Goal: Find specific page/section: Find specific page/section

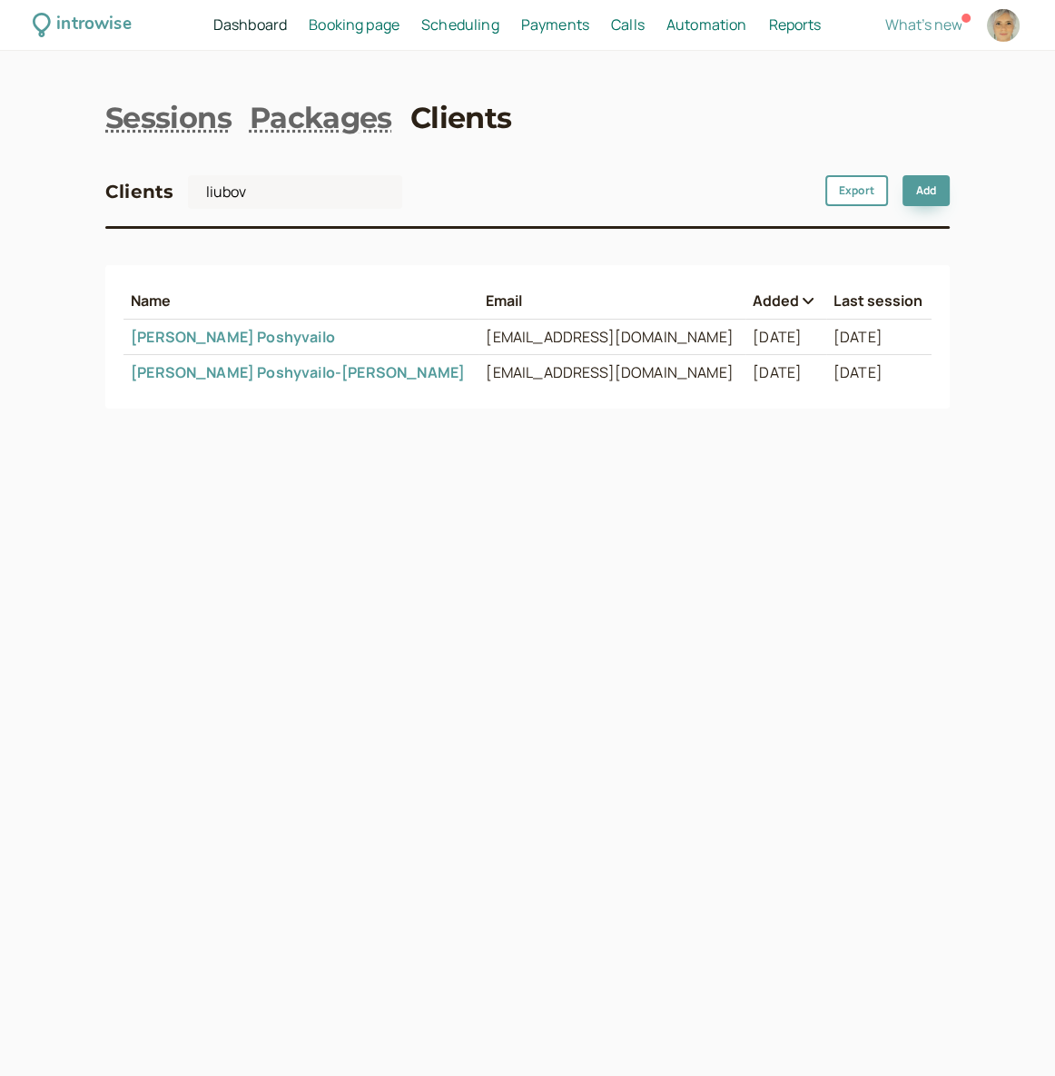
click at [161, 340] on link "[PERSON_NAME]" at bounding box center [233, 337] width 204 height 20
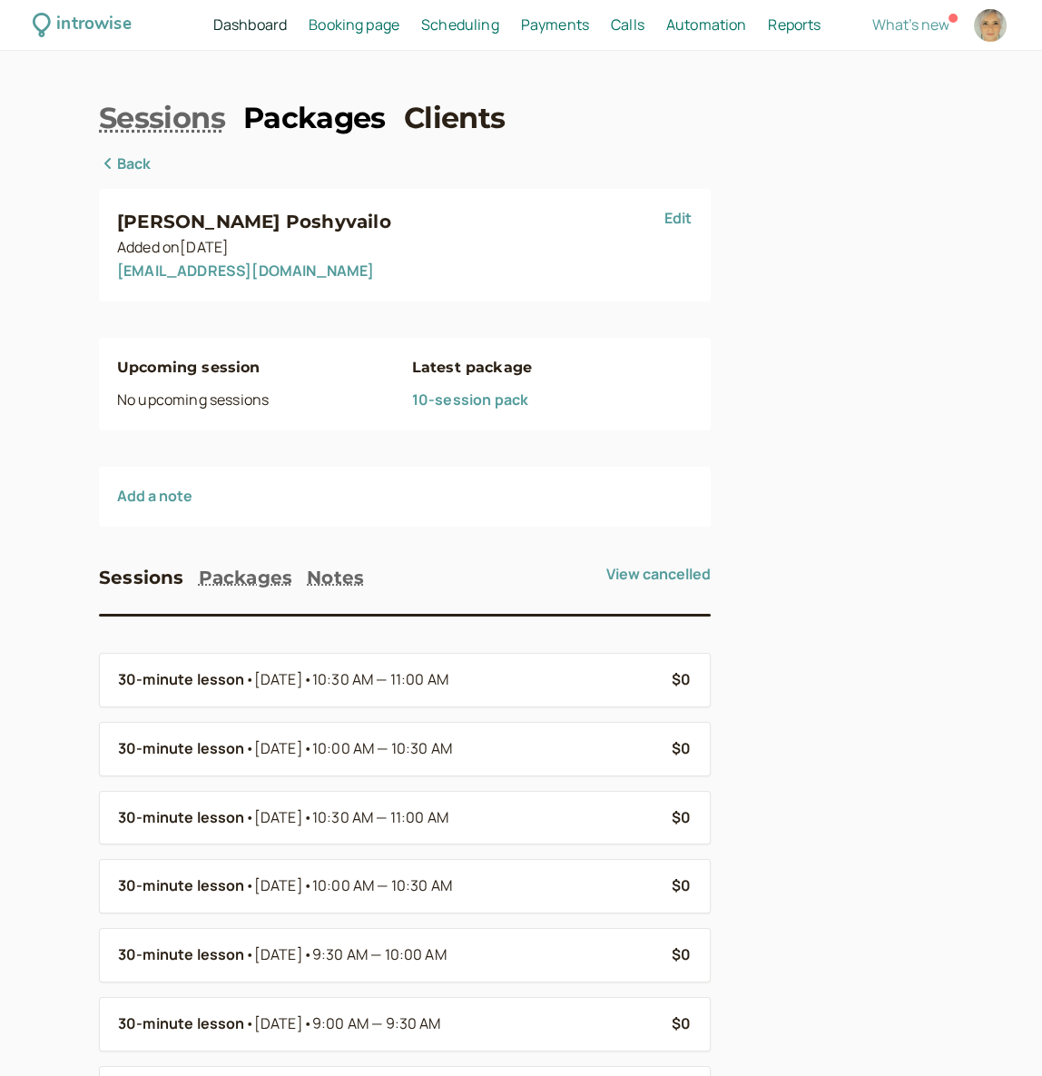
click at [340, 114] on link "Packages" at bounding box center [314, 118] width 143 height 41
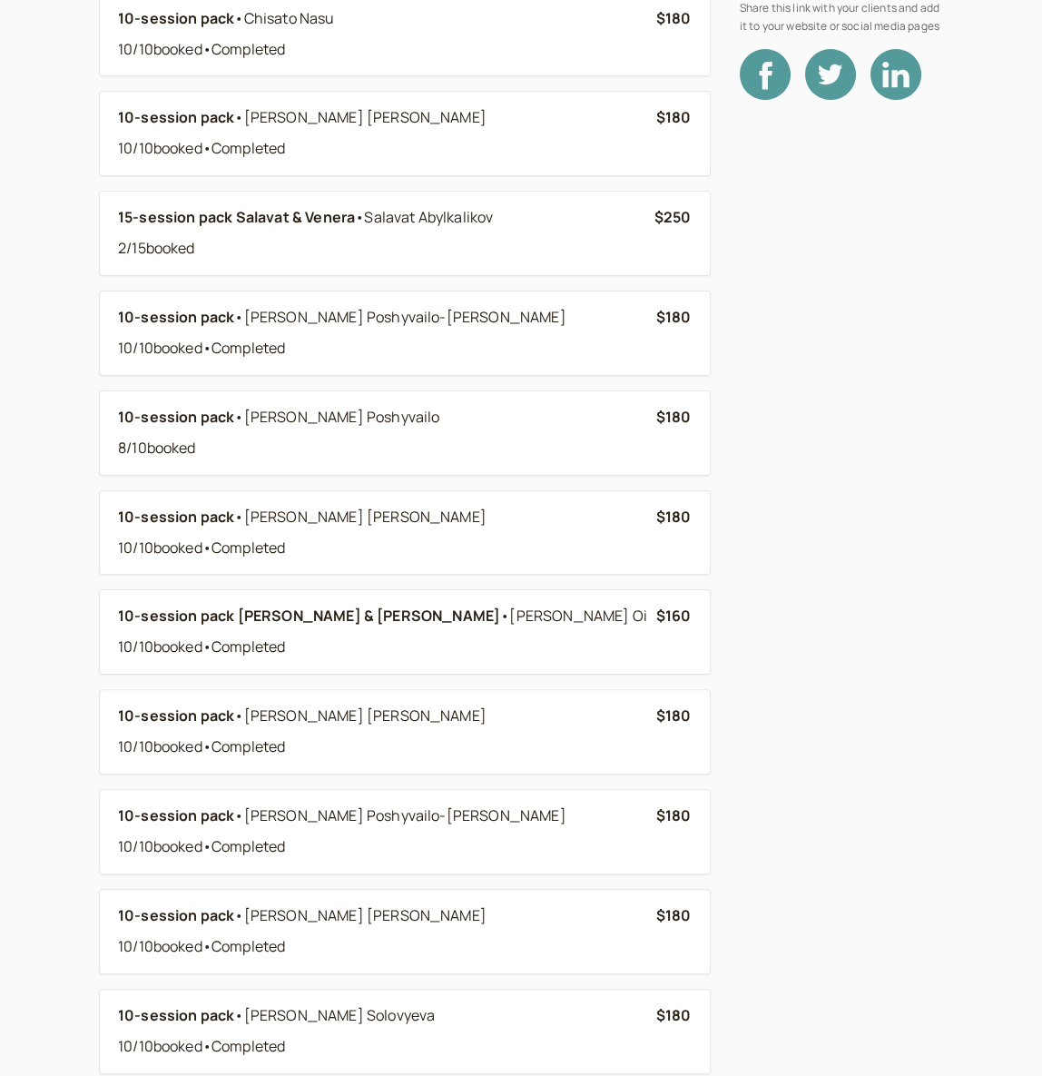
scroll to position [412, 0]
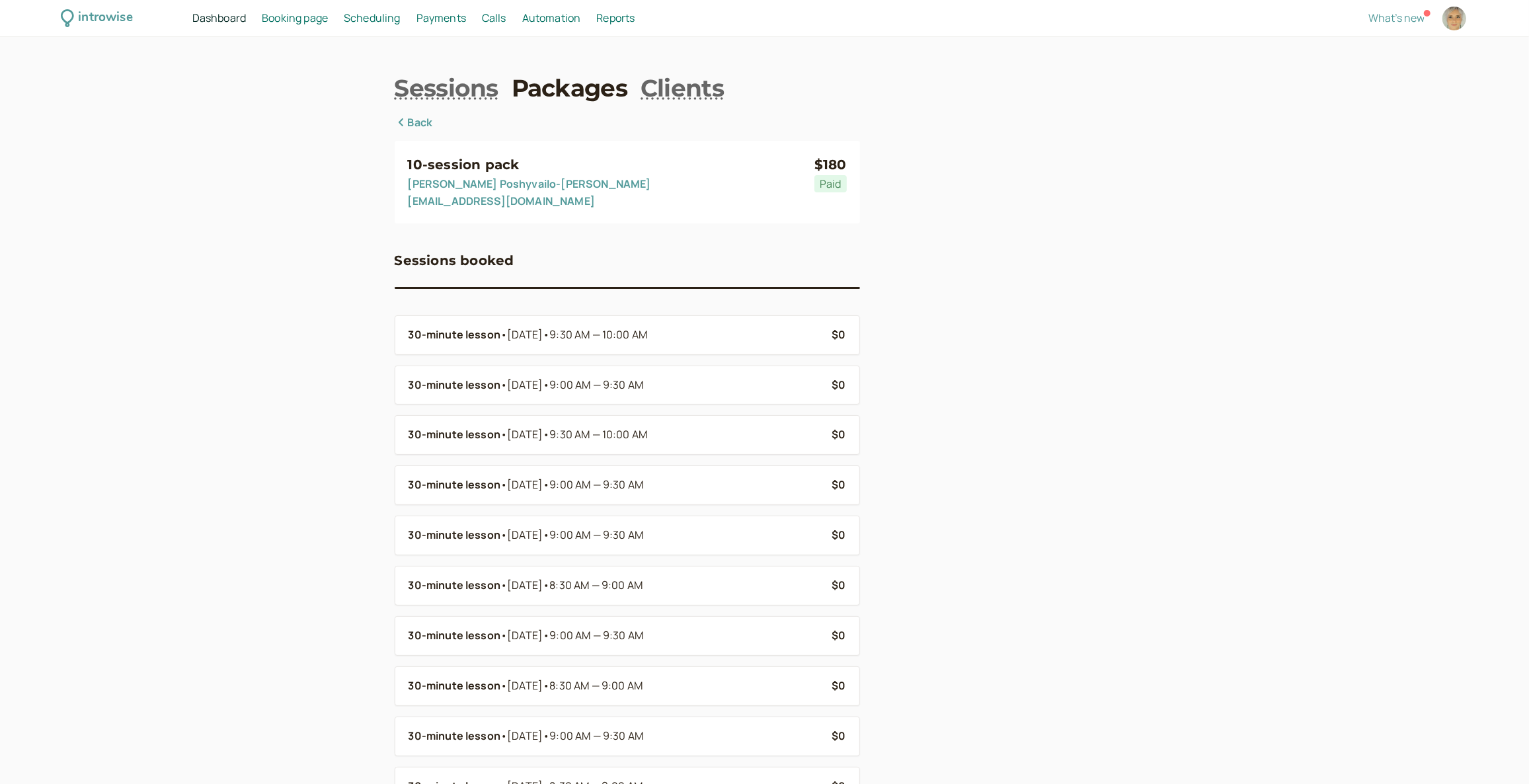
click at [422, 124] on link "Back" at bounding box center [414, 123] width 39 height 17
